Goal: Transaction & Acquisition: Purchase product/service

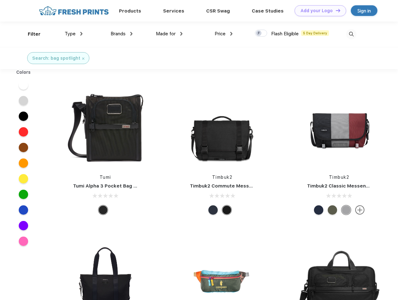
click at [318, 11] on link "Add your Logo Design Tool" at bounding box center [320, 10] width 52 height 11
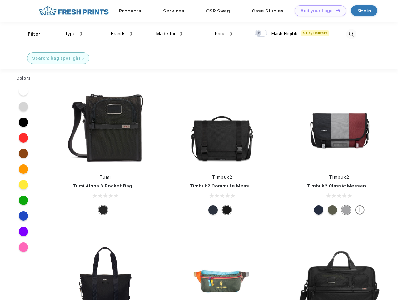
click at [0, 0] on div "Design Tool" at bounding box center [0, 0] width 0 height 0
click at [335, 10] on link "Add your Logo Design Tool" at bounding box center [320, 10] width 52 height 11
click at [30, 34] on div "Filter" at bounding box center [34, 34] width 13 height 7
click at [74, 34] on span "Type" at bounding box center [70, 34] width 11 height 6
click at [121, 34] on span "Brands" at bounding box center [118, 34] width 15 height 6
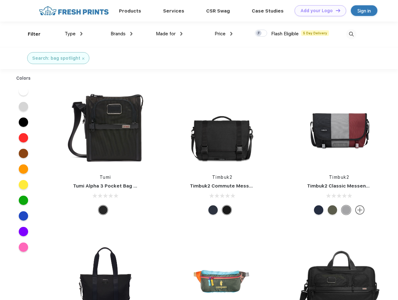
click at [169, 34] on span "Made for" at bounding box center [166, 34] width 20 height 6
click at [224, 34] on span "Price" at bounding box center [219, 34] width 11 height 6
click at [261, 33] on div at bounding box center [261, 33] width 12 height 7
click at [259, 33] on input "checkbox" at bounding box center [257, 31] width 4 height 4
click at [351, 34] on img at bounding box center [351, 34] width 10 height 10
